Goal: Information Seeking & Learning: Check status

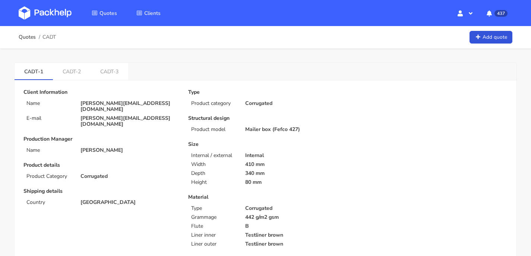
click at [54, 20] on link at bounding box center [51, 13] width 64 height 22
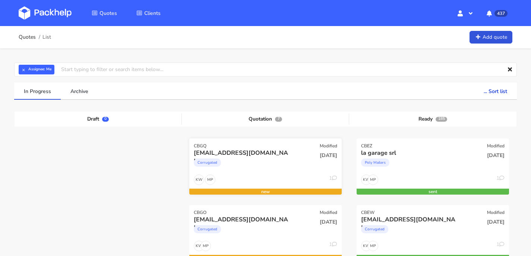
click at [248, 149] on div "[EMAIL_ADDRESS][DOMAIN_NAME]" at bounding box center [242, 153] width 97 height 8
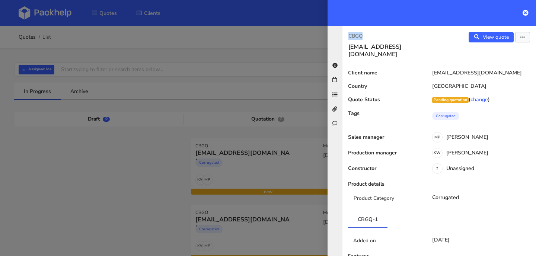
drag, startPoint x: 366, startPoint y: 37, endPoint x: 348, endPoint y: 37, distance: 17.9
click at [348, 37] on div "CBGQ chloert@wonderbly.com" at bounding box center [391, 45] width 97 height 26
copy p "CBGQ"
click at [529, 13] on div at bounding box center [432, 13] width 209 height 26
click at [526, 13] on icon at bounding box center [526, 13] width 6 height 6
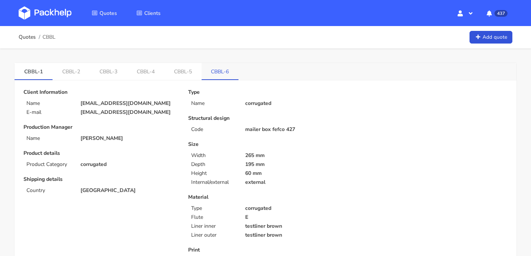
click at [224, 77] on link "CBBL-6" at bounding box center [220, 71] width 37 height 16
drag, startPoint x: 42, startPoint y: 35, endPoint x: 56, endPoint y: 37, distance: 14.2
click at [56, 37] on div "Quotes CBBL Add quote" at bounding box center [266, 37] width 494 height 15
copy span "CBBL"
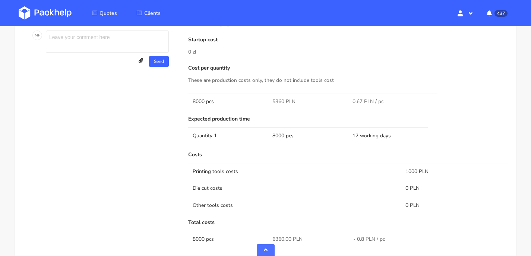
scroll to position [400, 0]
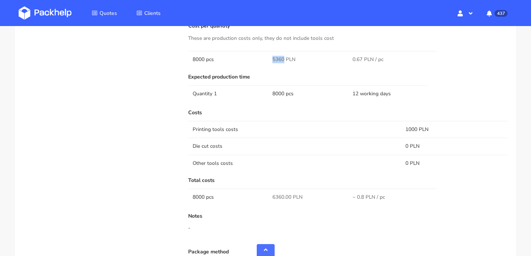
drag, startPoint x: 284, startPoint y: 58, endPoint x: 273, endPoint y: 58, distance: 10.8
click at [273, 58] on span "5360 PLN" at bounding box center [283, 59] width 23 height 7
copy span "5360"
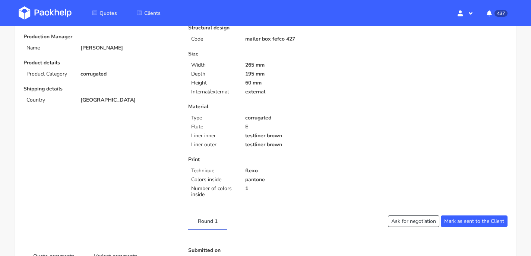
scroll to position [0, 0]
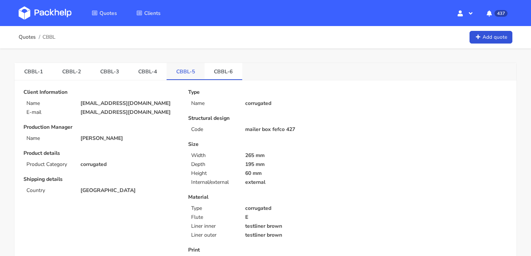
click at [180, 68] on link "CBBL-5" at bounding box center [186, 71] width 38 height 16
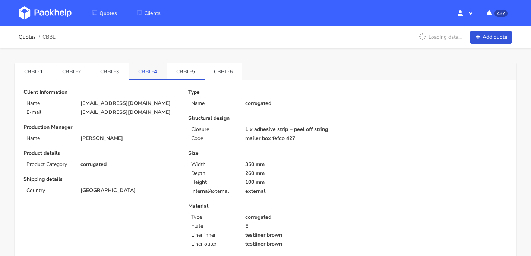
click at [141, 68] on link "CBBL-4" at bounding box center [148, 71] width 38 height 16
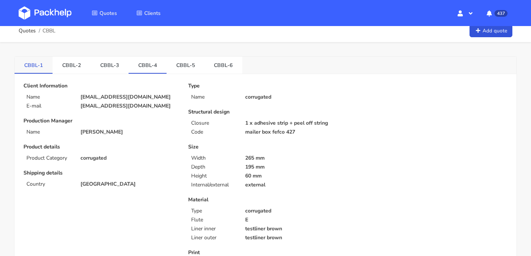
click at [39, 66] on link "CBBL-1" at bounding box center [34, 65] width 38 height 16
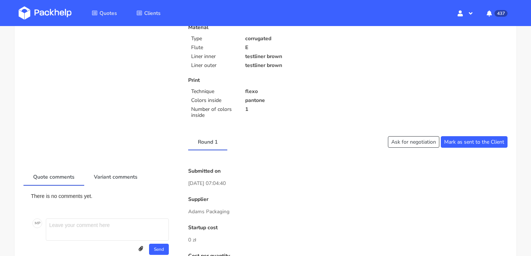
scroll to position [0, 0]
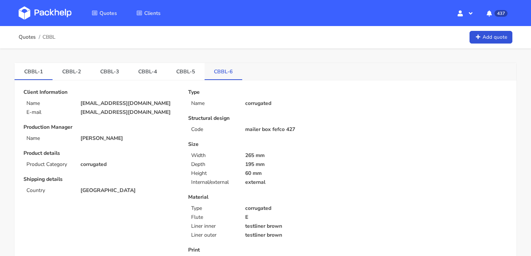
click at [211, 70] on link "CBBL-6" at bounding box center [224, 71] width 38 height 16
click at [180, 75] on link "CBBL-5" at bounding box center [186, 71] width 38 height 16
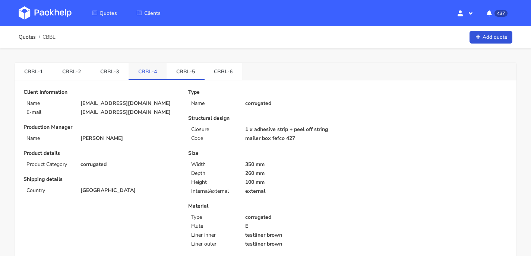
click at [153, 72] on link "CBBL-4" at bounding box center [148, 71] width 38 height 16
click at [107, 68] on link "CBBL-3" at bounding box center [110, 71] width 38 height 16
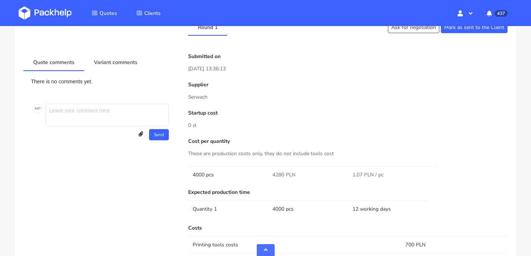
scroll to position [286, 0]
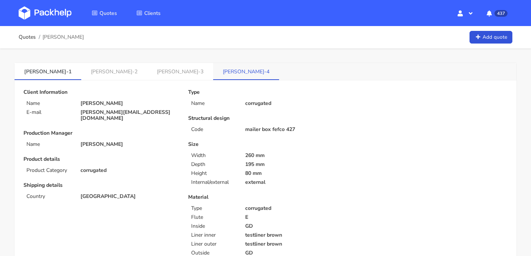
click at [213, 68] on link "CANH-4" at bounding box center [246, 71] width 66 height 16
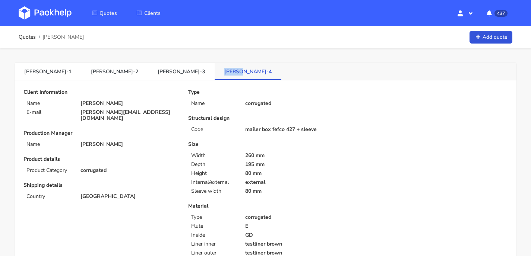
drag, startPoint x: 165, startPoint y: 71, endPoint x: 142, endPoint y: 71, distance: 23.1
click at [215, 71] on link "CANH-4" at bounding box center [248, 71] width 67 height 16
copy link "CANH-4"
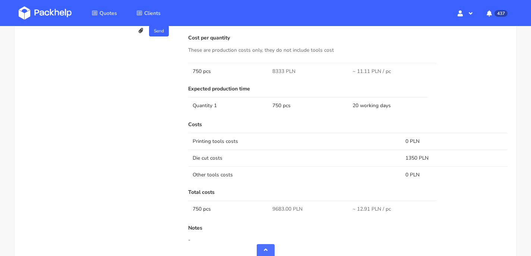
scroll to position [702, 0]
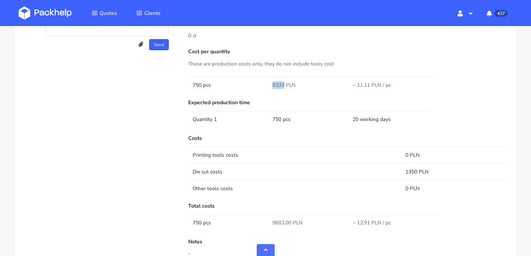
drag, startPoint x: 284, startPoint y: 79, endPoint x: 269, endPoint y: 79, distance: 15.6
click at [269, 79] on td "8333 PLN" at bounding box center [308, 85] width 80 height 17
copy span "8333"
drag, startPoint x: 402, startPoint y: 164, endPoint x: 416, endPoint y: 165, distance: 14.5
click at [416, 165] on td "1350 PLN" at bounding box center [454, 172] width 107 height 17
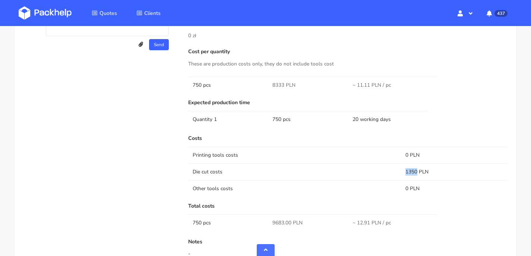
copy td "1350"
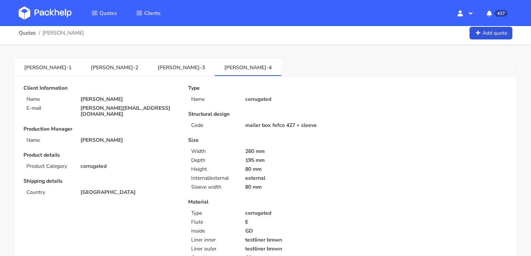
scroll to position [0, 0]
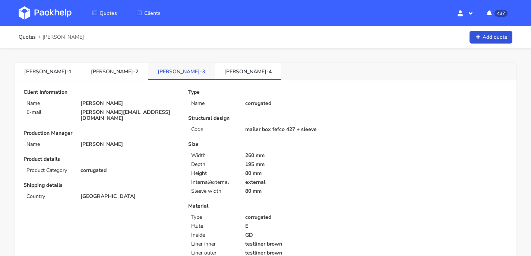
click at [148, 76] on link "CANH-3" at bounding box center [181, 71] width 67 height 16
click at [215, 67] on link "CANH-4" at bounding box center [248, 71] width 67 height 16
drag, startPoint x: 166, startPoint y: 70, endPoint x: 143, endPoint y: 69, distance: 22.4
click at [215, 69] on link "CANH-4" at bounding box center [248, 71] width 67 height 16
click at [81, 72] on link "CANH-2" at bounding box center [114, 71] width 67 height 16
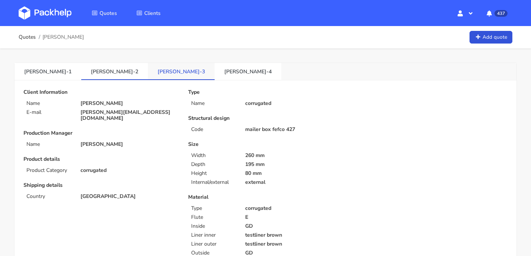
click at [148, 70] on link "CANH-3" at bounding box center [181, 71] width 67 height 16
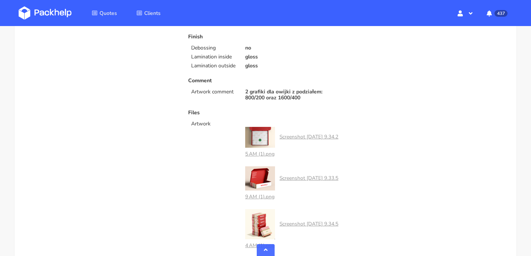
scroll to position [327, 0]
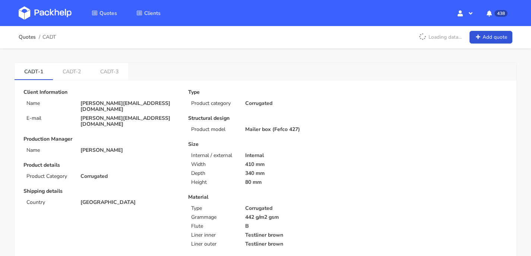
click at [25, 7] on img at bounding box center [45, 12] width 53 height 13
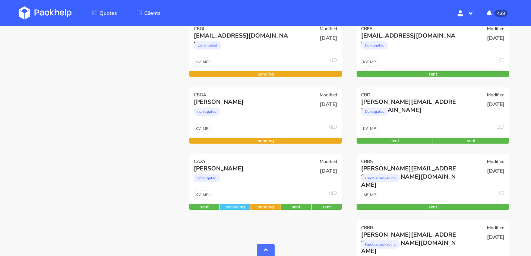
scroll to position [384, 0]
